Goal: Information Seeking & Learning: Learn about a topic

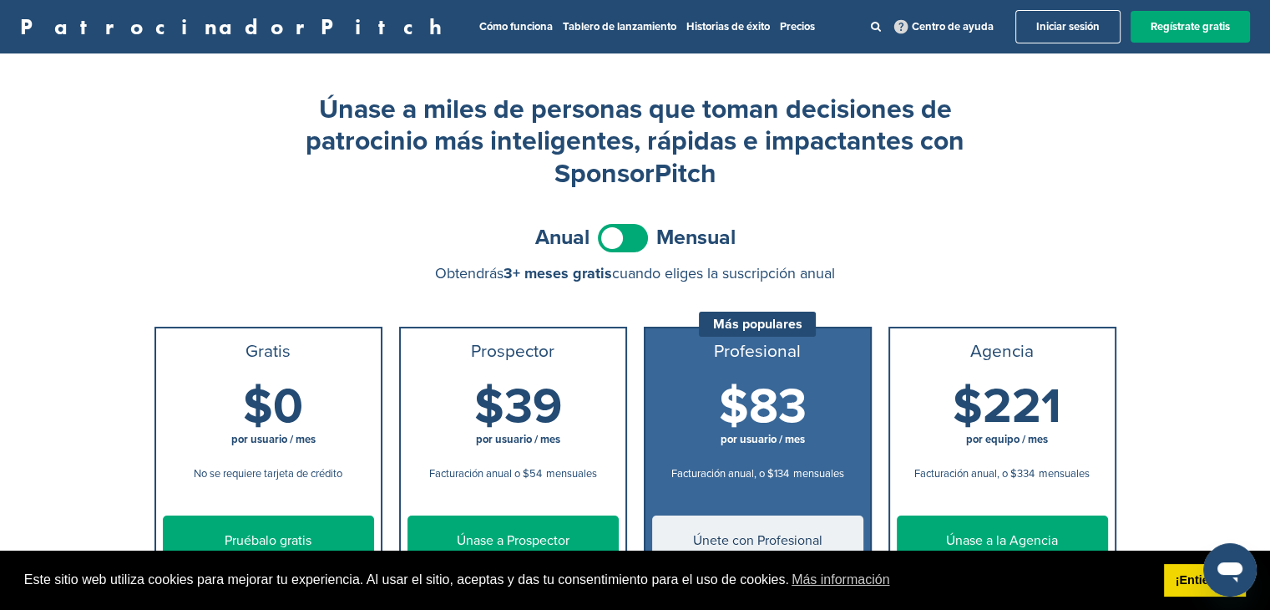
click at [324, 231] on div "Anual Mensual" at bounding box center [636, 238] width 962 height 38
click at [563, 26] on font "Tablero de lanzamiento" at bounding box center [620, 26] width 114 height 13
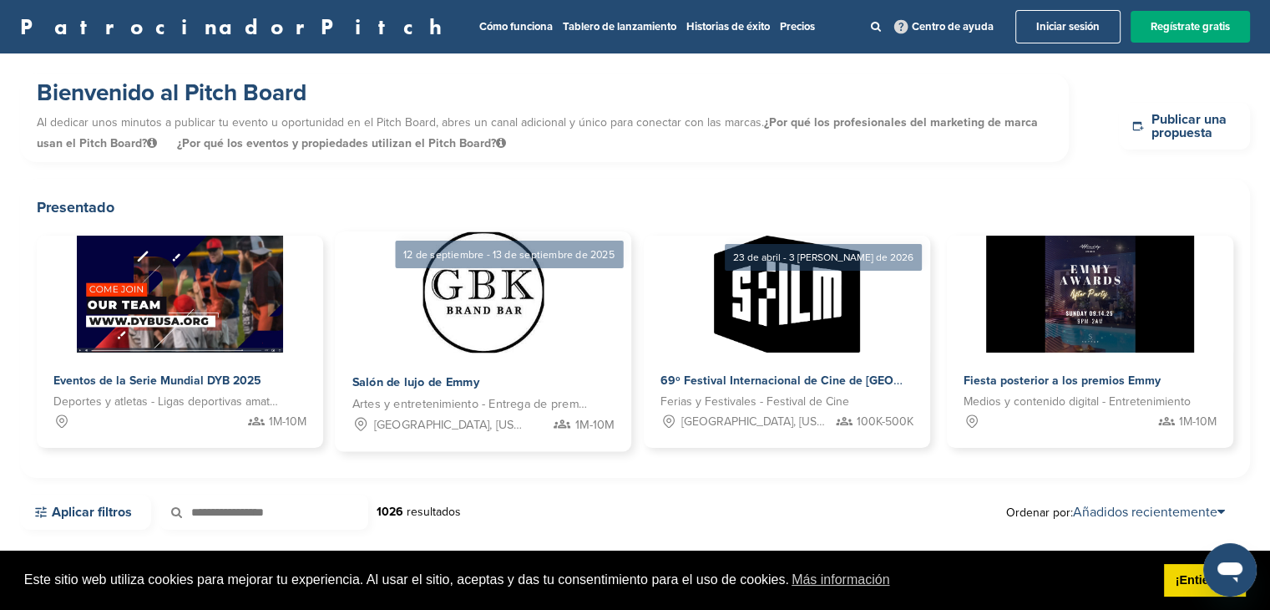
scroll to position [226, 0]
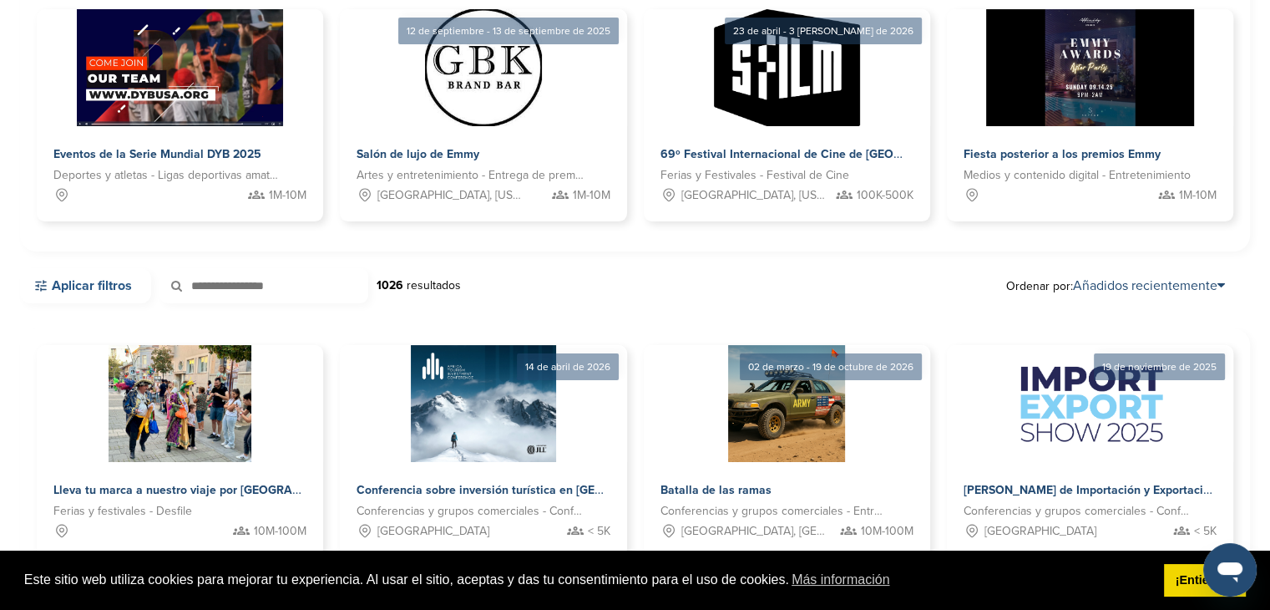
click at [84, 283] on font "Aplicar filtros" at bounding box center [92, 285] width 80 height 17
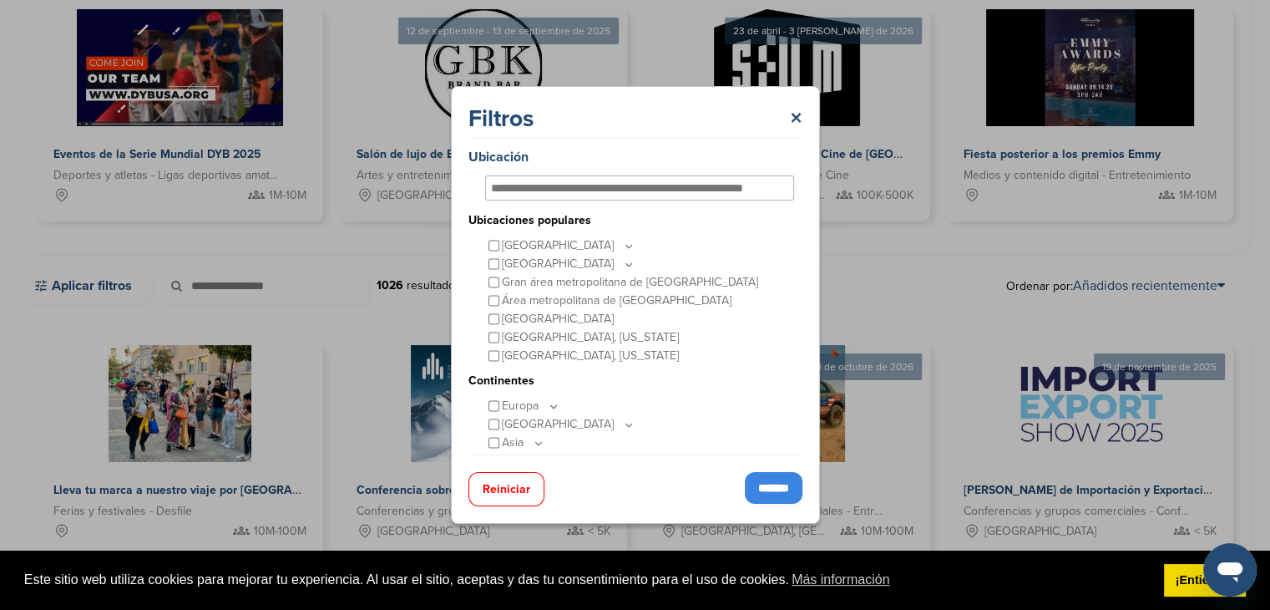
click at [698, 189] on input "text" at bounding box center [622, 187] width 263 height 15
type input "*"
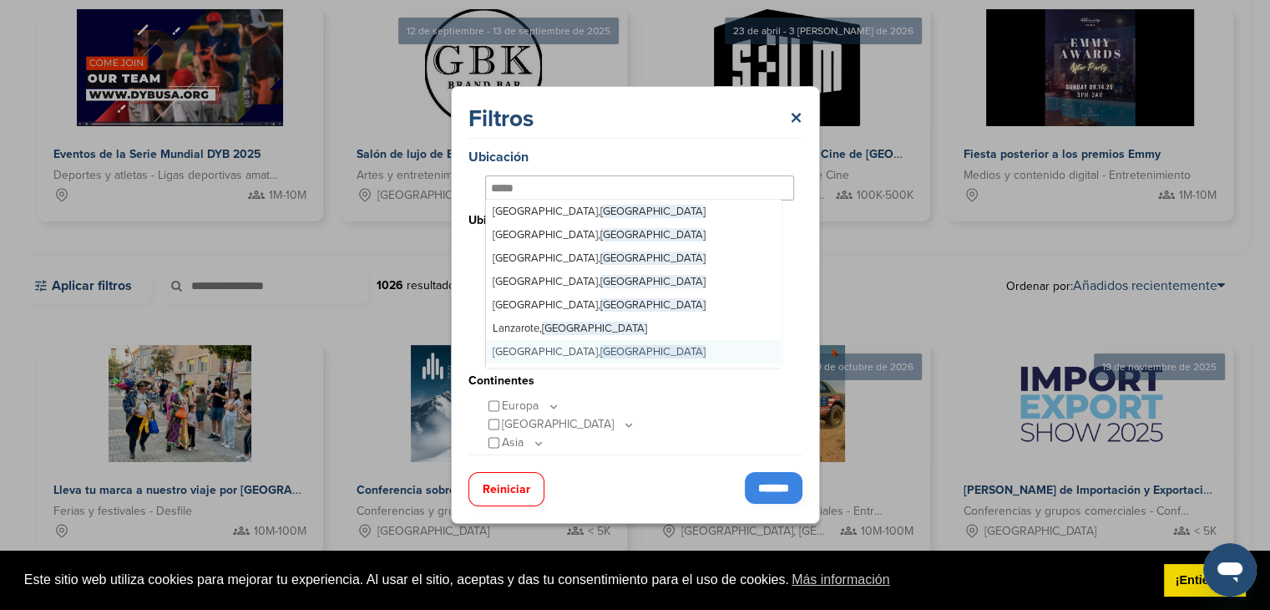
scroll to position [163, 0]
type input "*"
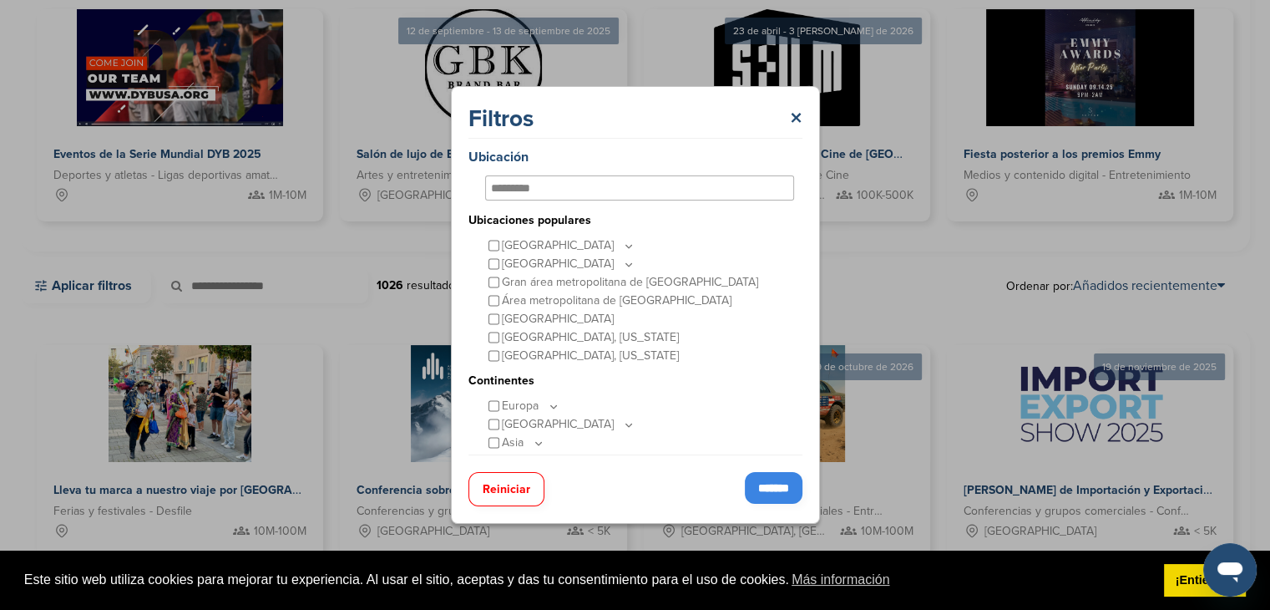
scroll to position [0, 0]
click at [651, 178] on div "*********" at bounding box center [639, 187] width 309 height 25
drag, startPoint x: 651, startPoint y: 178, endPoint x: 293, endPoint y: 220, distance: 360.7
click at [293, 220] on div "Filtros × Ubicación ********* Ubicaciones populares Estados Unidos Medio Oeste …" at bounding box center [635, 305] width 1270 height 610
type input "*********"
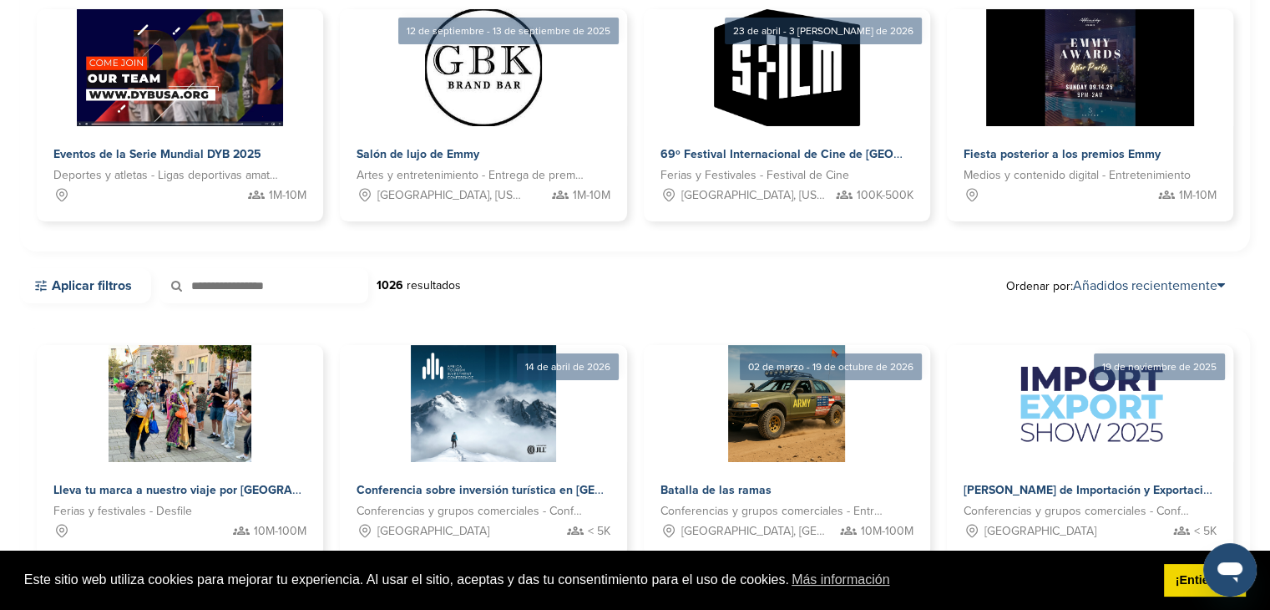
scroll to position [65, 0]
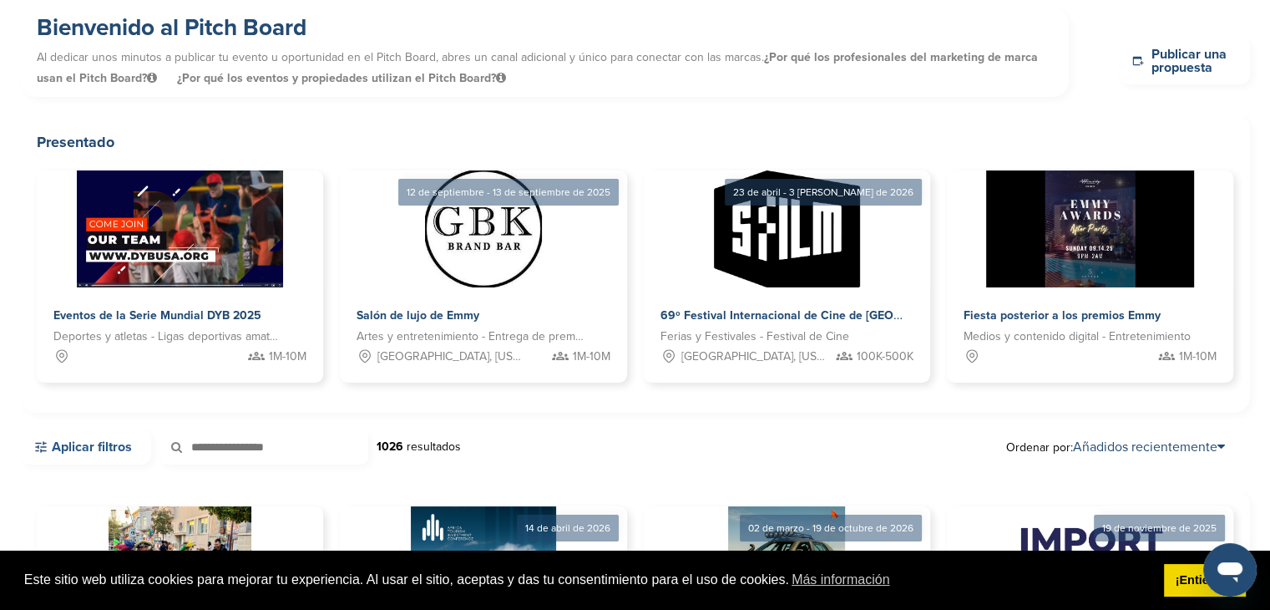
click at [120, 445] on font "Aplicar filtros" at bounding box center [92, 446] width 80 height 17
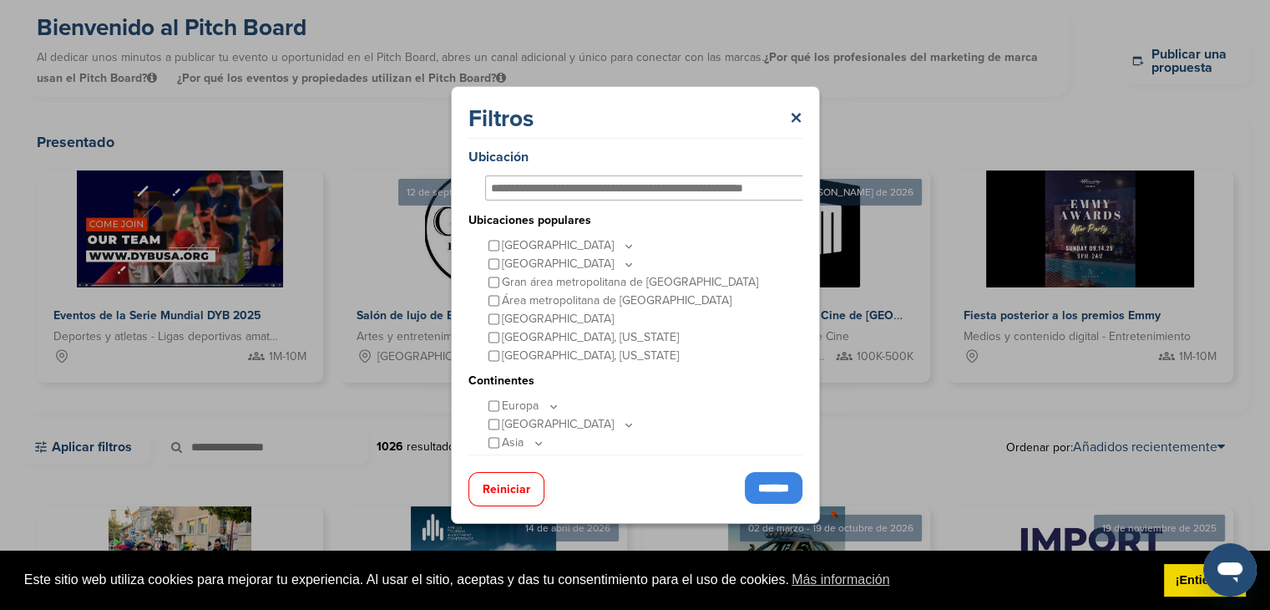
click at [583, 192] on input "text" at bounding box center [647, 187] width 312 height 15
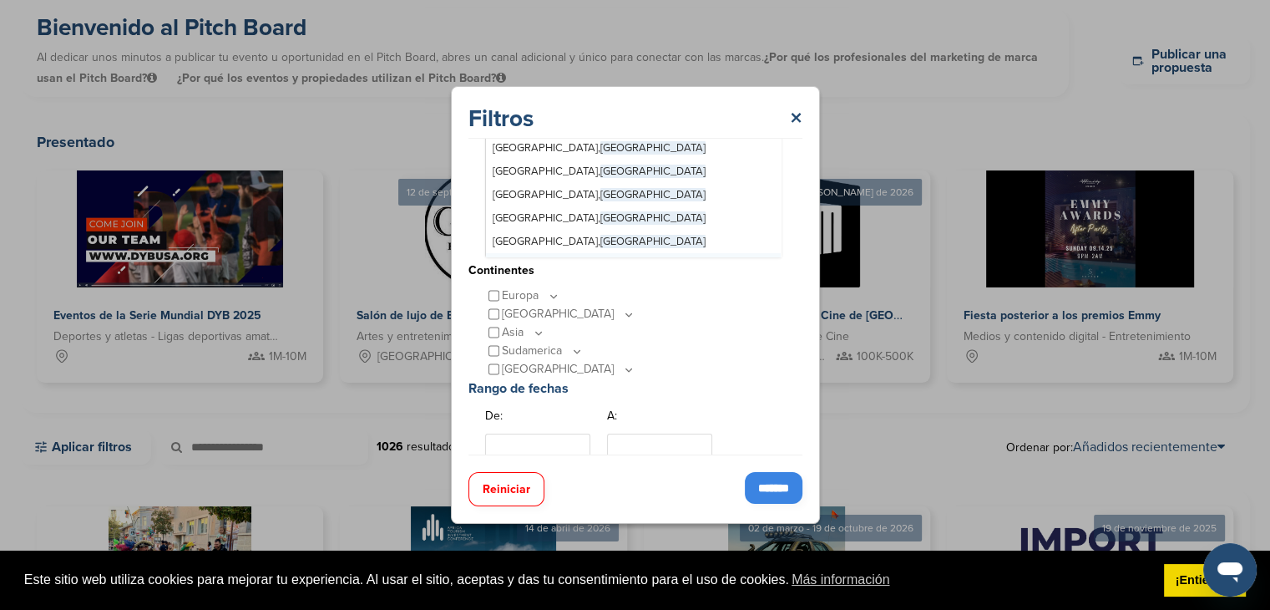
scroll to position [109, 0]
type input "*****"
click at [553, 293] on icon at bounding box center [553, 297] width 13 height 14
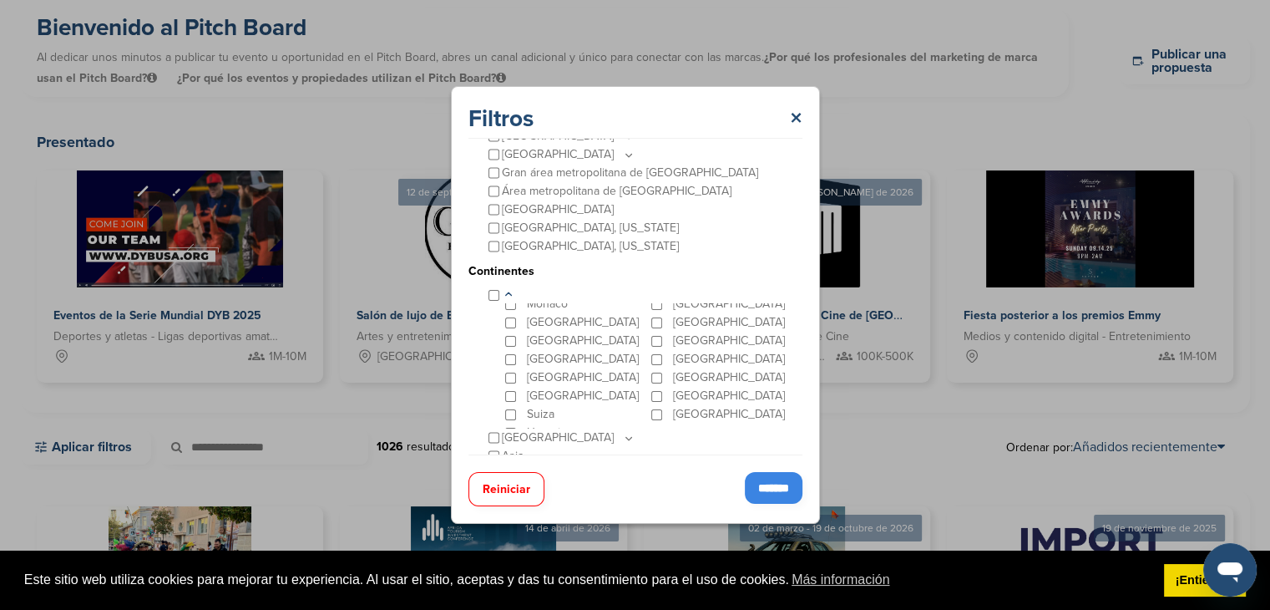
scroll to position [156, 0]
click at [545, 395] on font "España" at bounding box center [583, 395] width 112 height 14
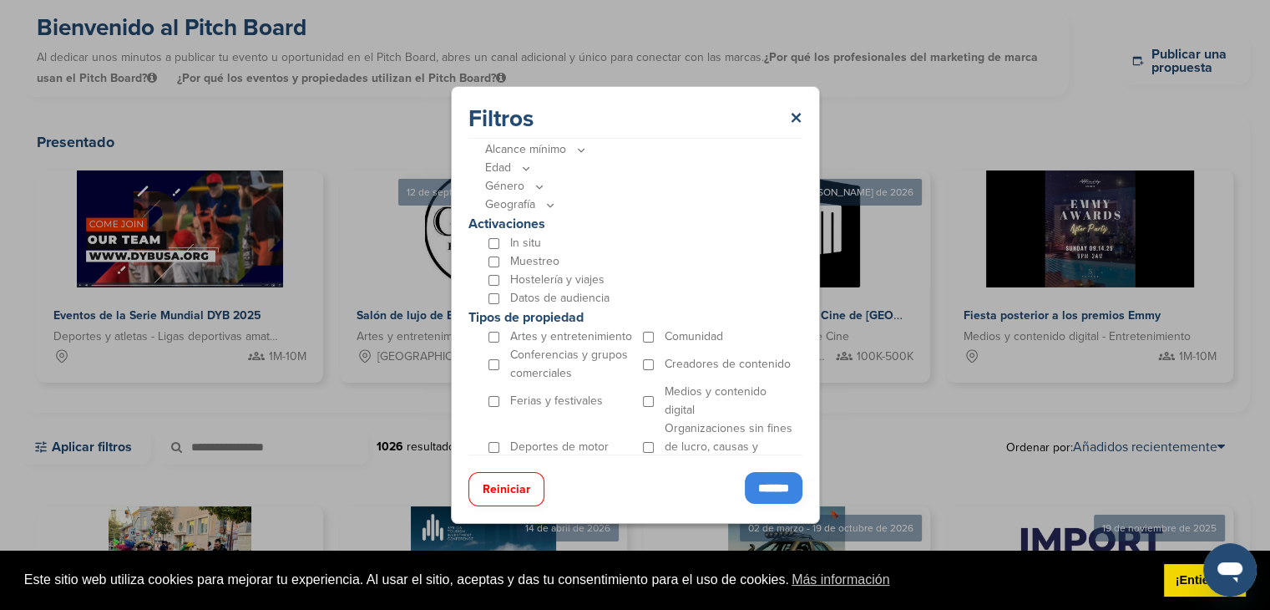
scroll to position [646, 0]
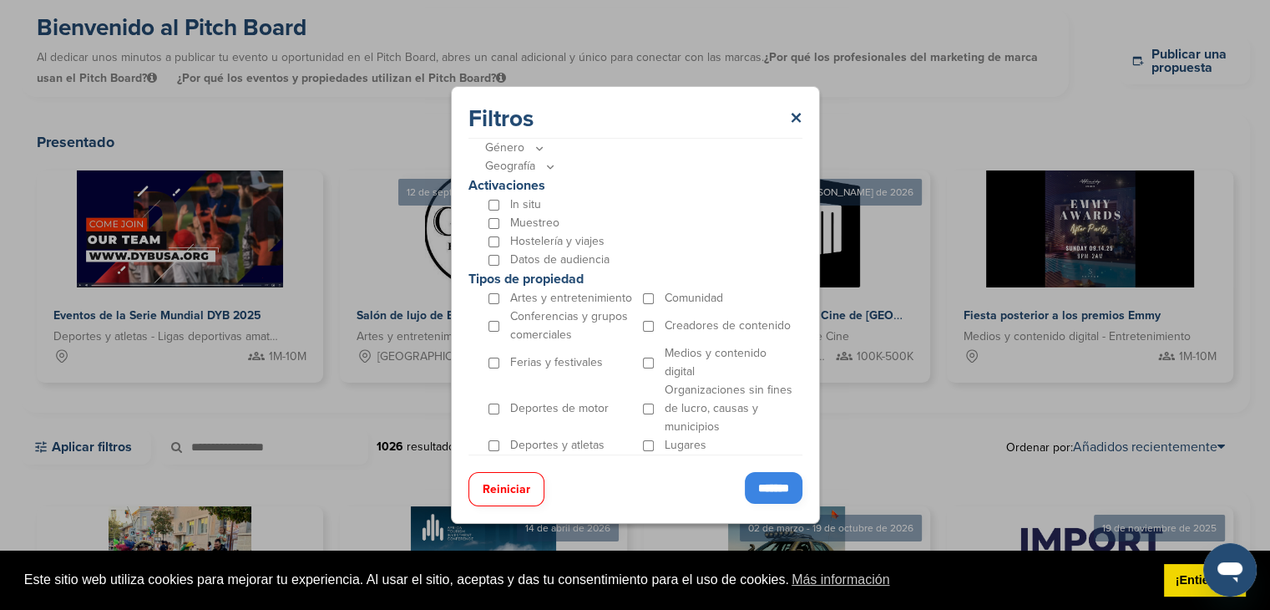
click at [767, 492] on input "*******" at bounding box center [774, 488] width 58 height 32
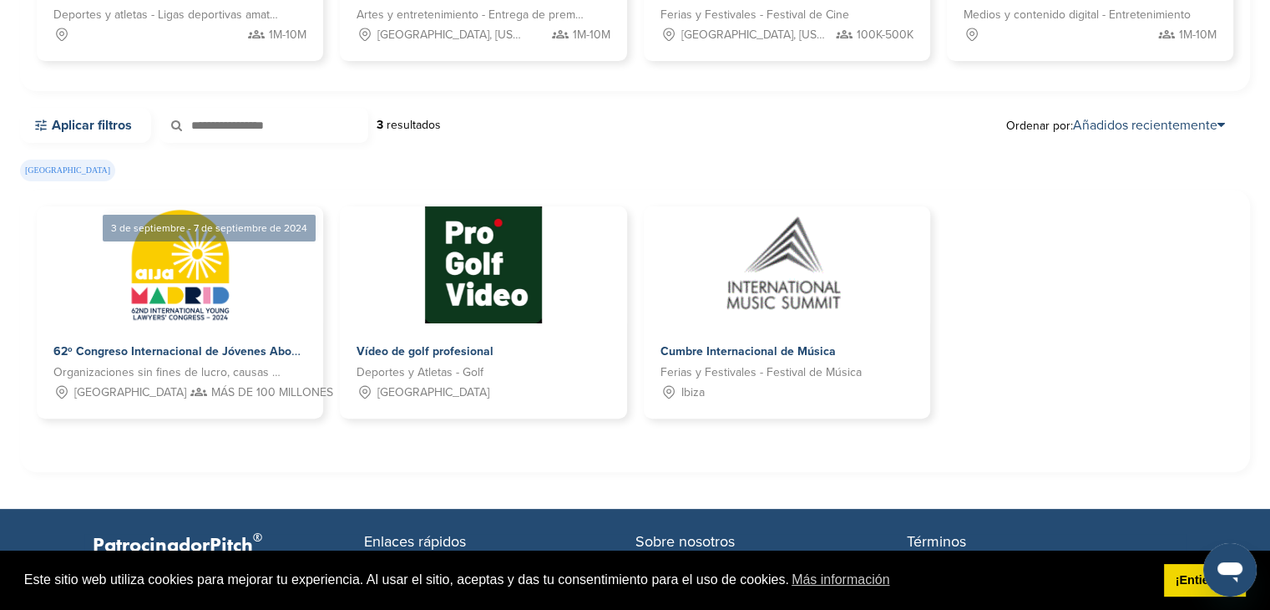
scroll to position [386, 0]
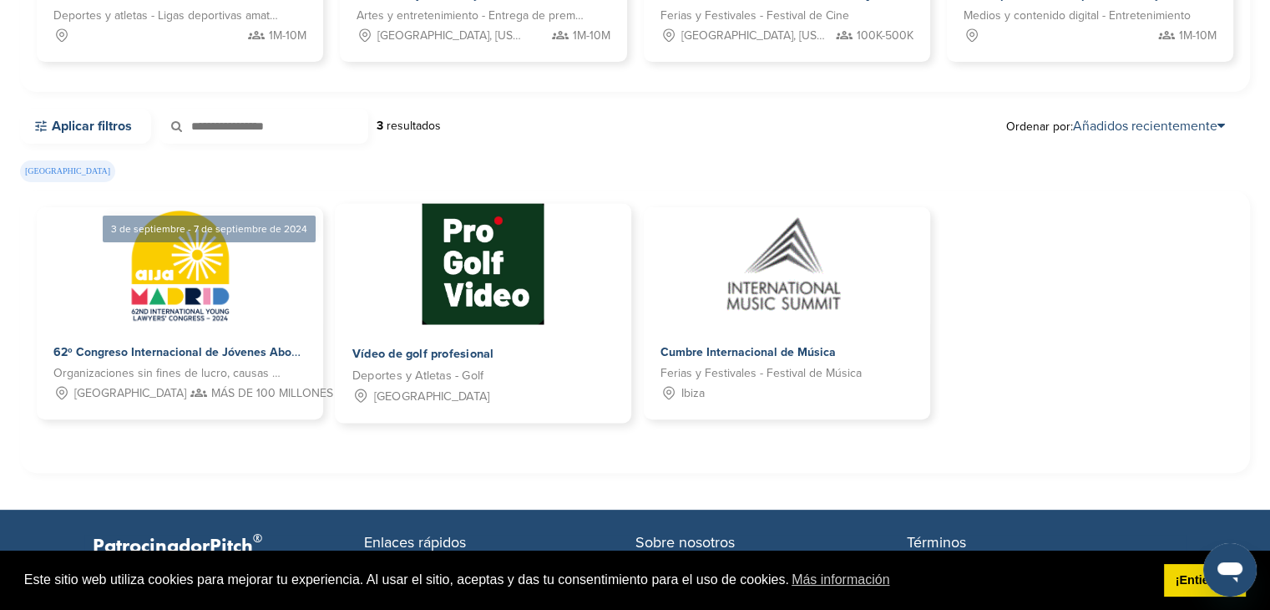
click at [499, 350] on div "Vídeo de golf profesional" at bounding box center [436, 354] width 168 height 24
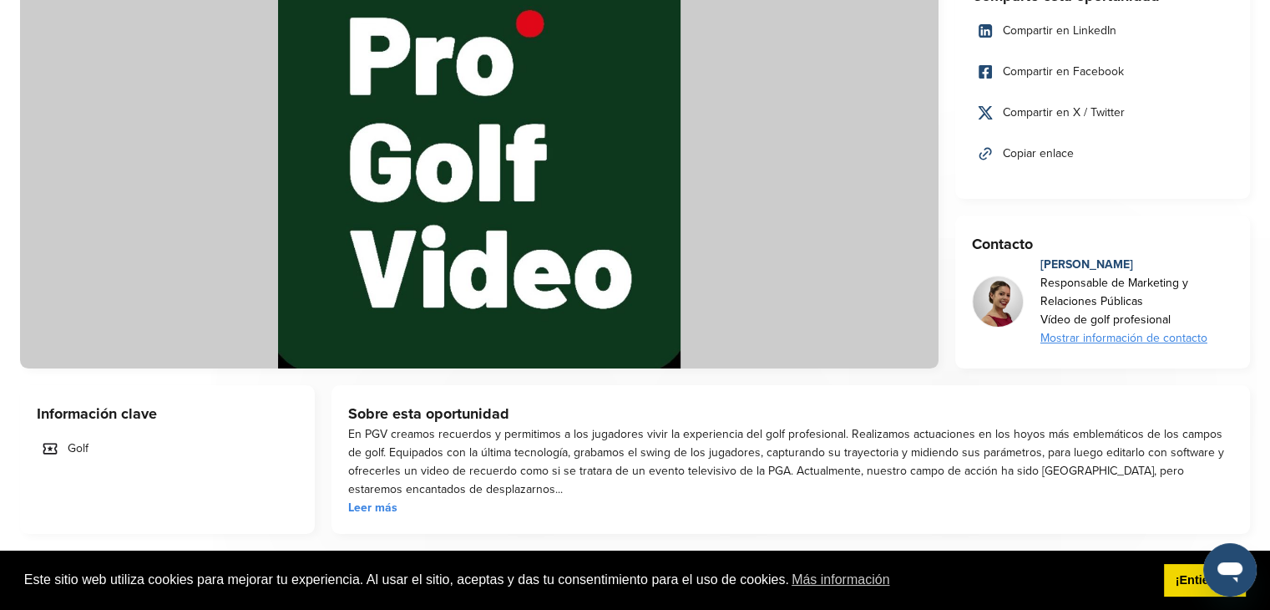
scroll to position [260, 0]
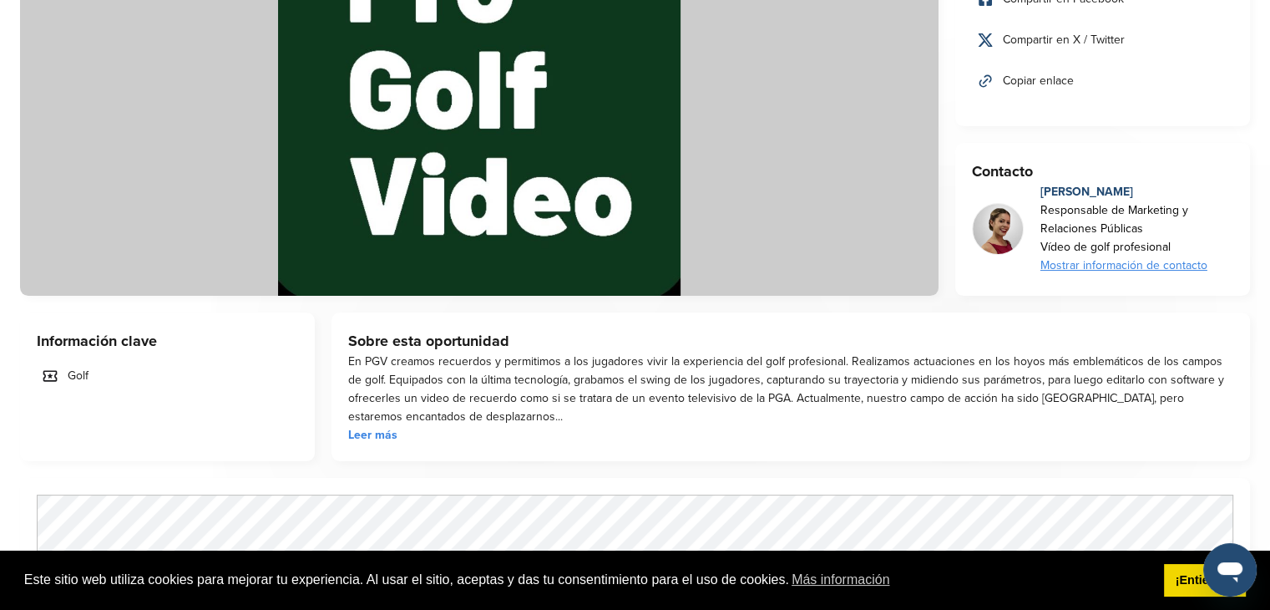
click at [381, 434] on font "Leer más" at bounding box center [372, 435] width 49 height 14
